Goal: Complete application form

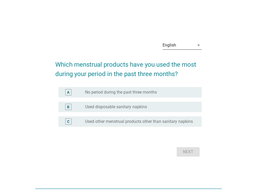
click at [180, 43] on div "English" at bounding box center [179, 45] width 32 height 8
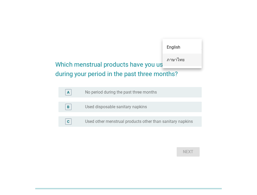
click at [178, 59] on div "ภาษาไทย" at bounding box center [182, 60] width 31 height 6
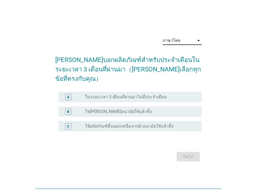
click at [161, 110] on div "radio_button_unchecked ใช[PERSON_NAME]อนามัยใช้แล้วทิ้ง" at bounding box center [141, 111] width 113 height 6
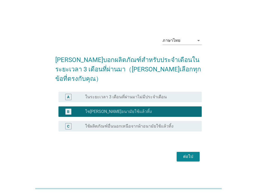
click at [189, 153] on div "ต่อไป" at bounding box center [188, 156] width 15 height 6
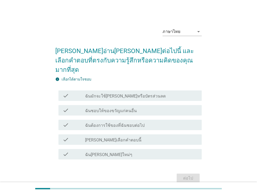
click at [158, 93] on div "check_box_outline_blank ฉันมักจะใช้[PERSON_NAME]หรือบัตรส่วนลด" at bounding box center [141, 96] width 113 height 6
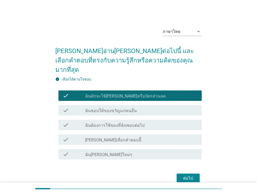
click at [188, 175] on div "ต่อไป" at bounding box center [188, 178] width 15 height 6
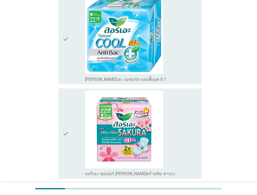
scroll to position [105, 0]
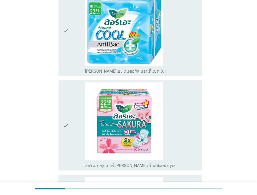
click at [187, 147] on div "check_box_outline_blank ลอริเอะ ซุปเปอร์ [PERSON_NAME]ตร้าสลิม ซากุระ" at bounding box center [141, 125] width 113 height 86
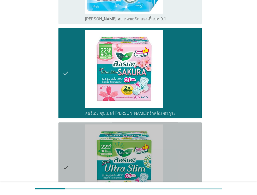
click at [174, 158] on div "check_box_outline_blank ลอริเอะ ซุปเปอร์ [PERSON_NAME]ตร้าสลิม" at bounding box center [141, 167] width 113 height 86
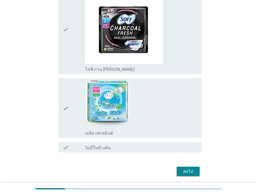
scroll to position [784, 0]
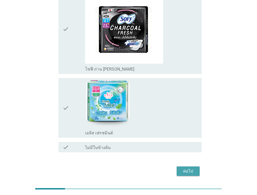
click at [189, 168] on div "ต่อไป" at bounding box center [188, 171] width 15 height 6
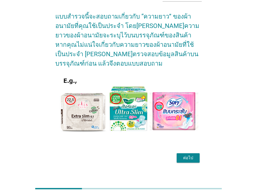
scroll to position [39, 0]
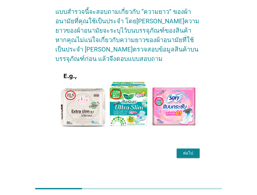
click at [184, 155] on div "ต่อไป" at bounding box center [188, 153] width 15 height 6
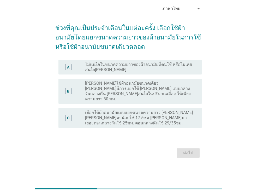
scroll to position [0, 0]
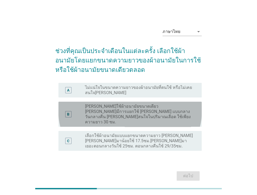
click at [168, 107] on label "[PERSON_NAME]ใช้ผ้าอนามัยขนาดเดียว [PERSON_NAME]มีการแยกใช้ [PERSON_NAME] แบบกล…" at bounding box center [139, 114] width 108 height 21
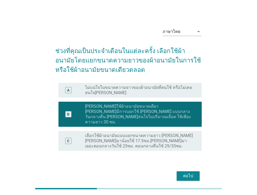
click at [193, 171] on button "ต่อไป" at bounding box center [188, 175] width 23 height 9
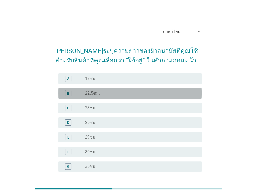
click at [117, 95] on div "radio_button_unchecked 22.5ซม." at bounding box center [139, 93] width 108 height 5
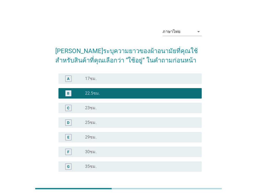
click at [111, 150] on div "radio_button_unchecked 30ซม." at bounding box center [139, 151] width 108 height 5
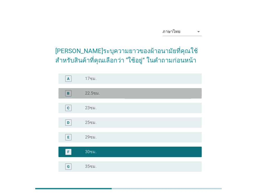
click at [135, 90] on div "radio_button_unchecked 22.5ซม." at bounding box center [141, 93] width 113 height 6
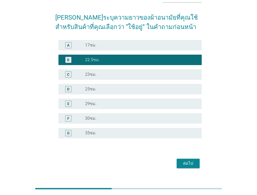
scroll to position [44, 0]
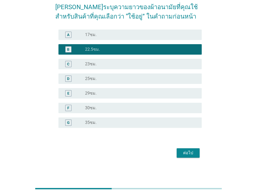
click at [186, 152] on div "ต่อไป" at bounding box center [188, 153] width 15 height 6
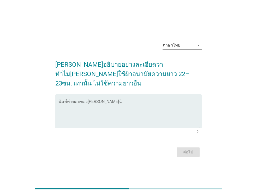
click at [119, 111] on textarea "พิมพ์คำตอบของคุณ ที่นี่" at bounding box center [131, 114] width 144 height 27
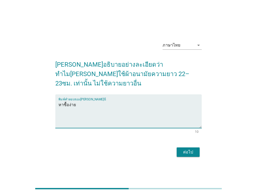
type textarea "หาซื้อง่าย"
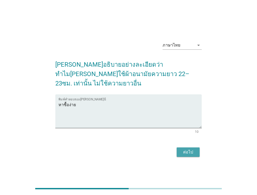
click at [186, 149] on div "ต่อไป" at bounding box center [188, 152] width 15 height 6
